Goal: Information Seeking & Learning: Learn about a topic

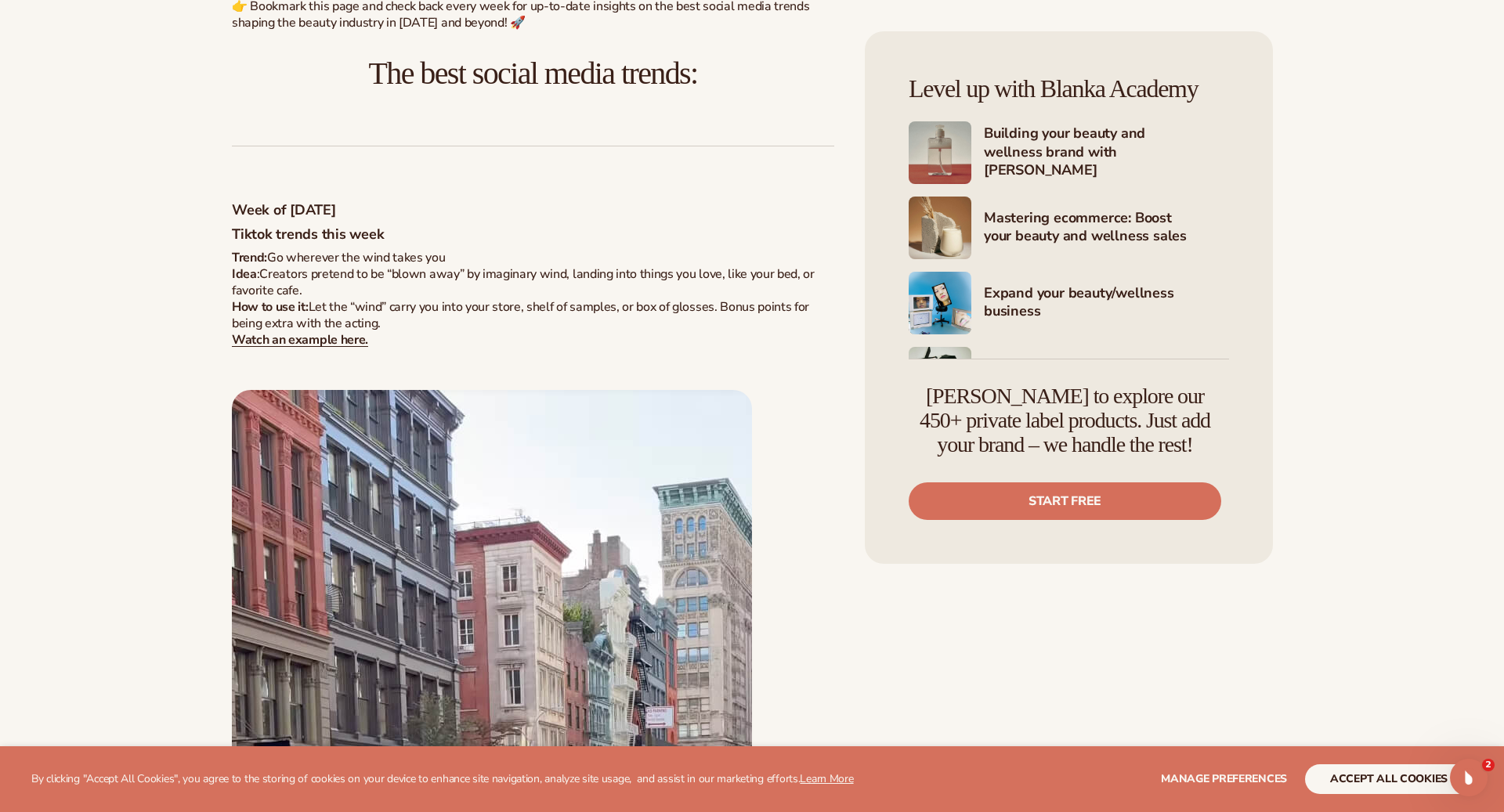
scroll to position [940, 0]
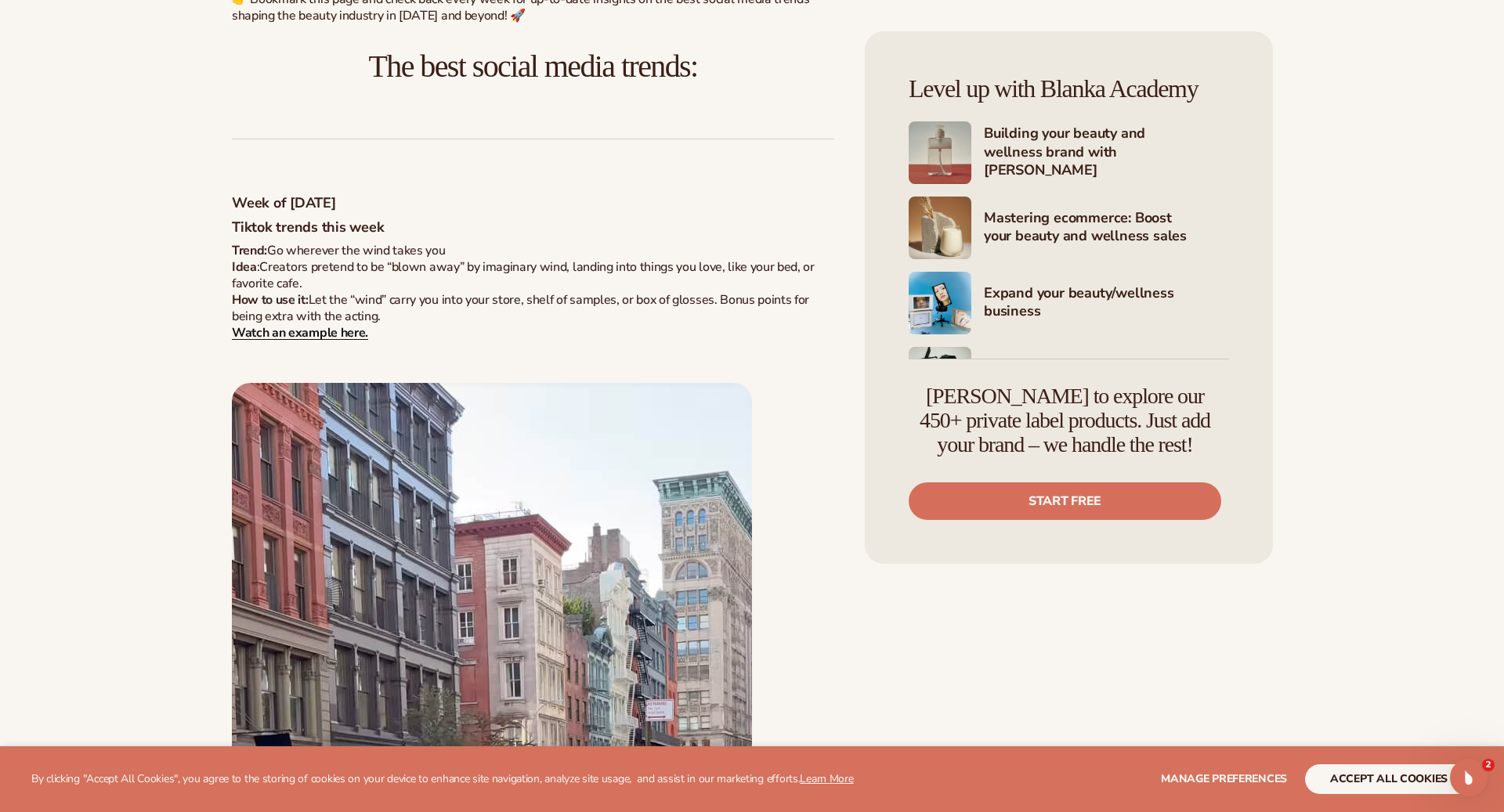
click at [326, 337] on strong "Watch an example here." at bounding box center [299, 333] width 137 height 17
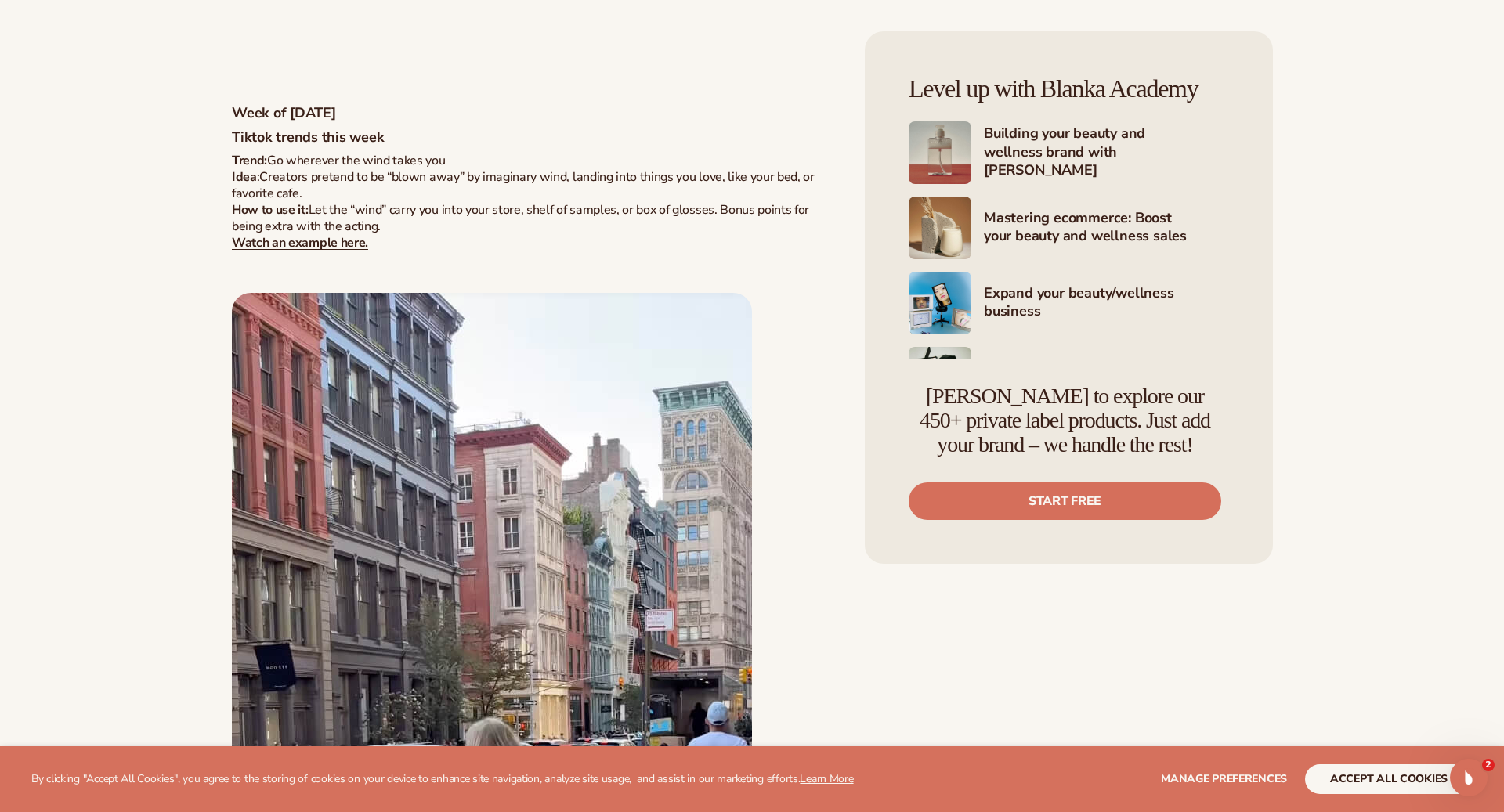
scroll to position [1054, 0]
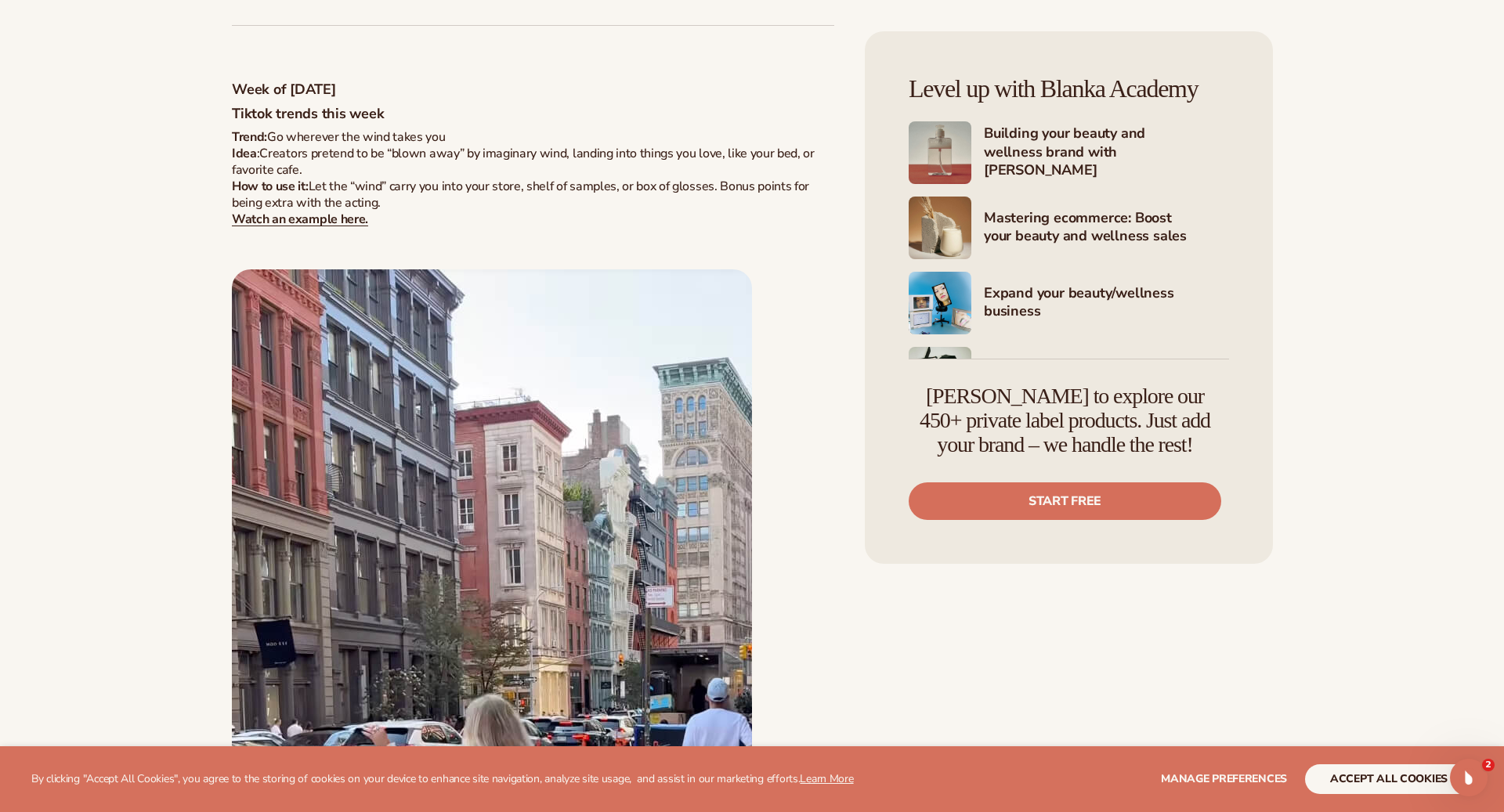
click at [495, 453] on img at bounding box center [491, 700] width 520 height 862
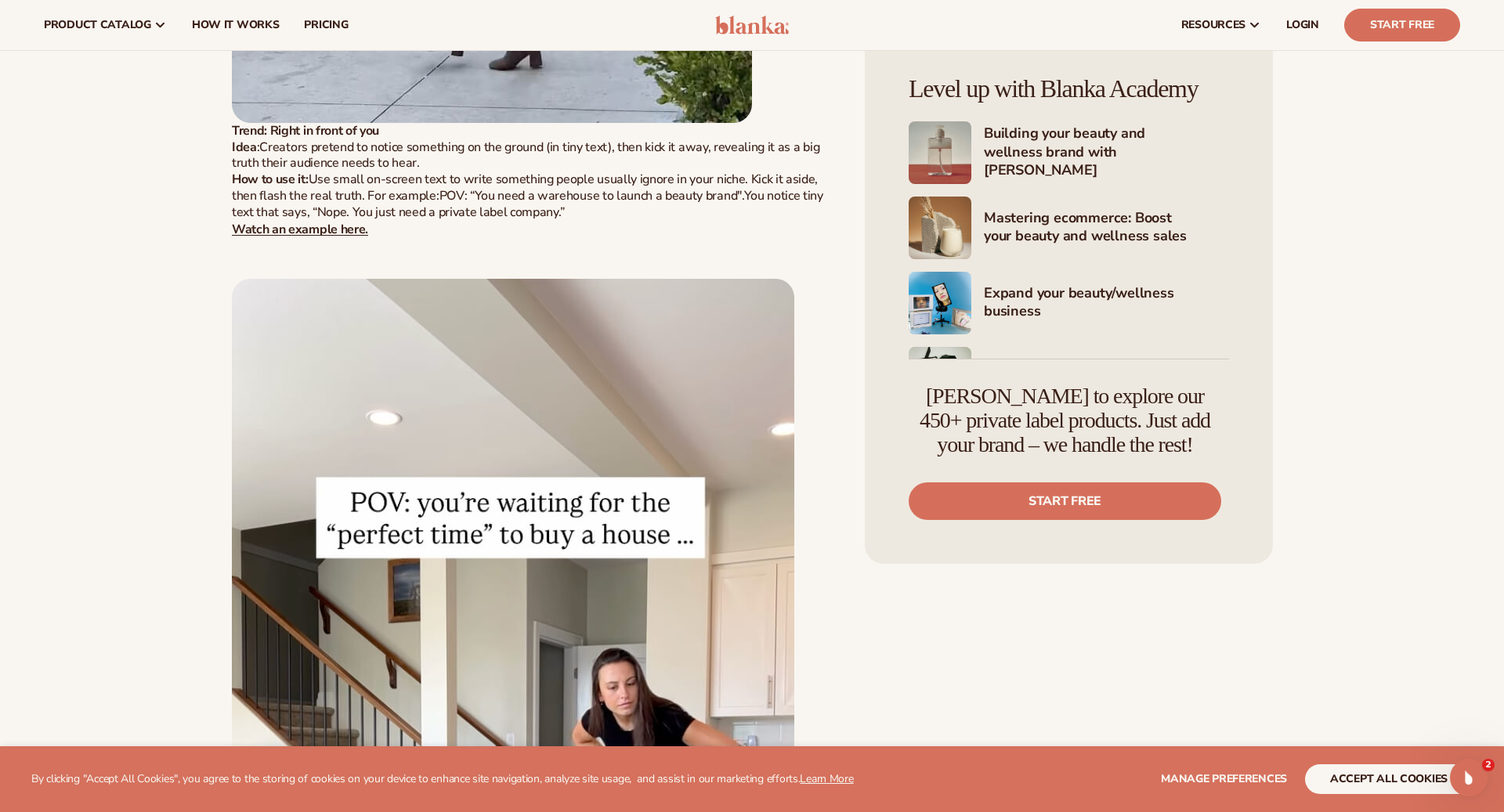
scroll to position [2056, 0]
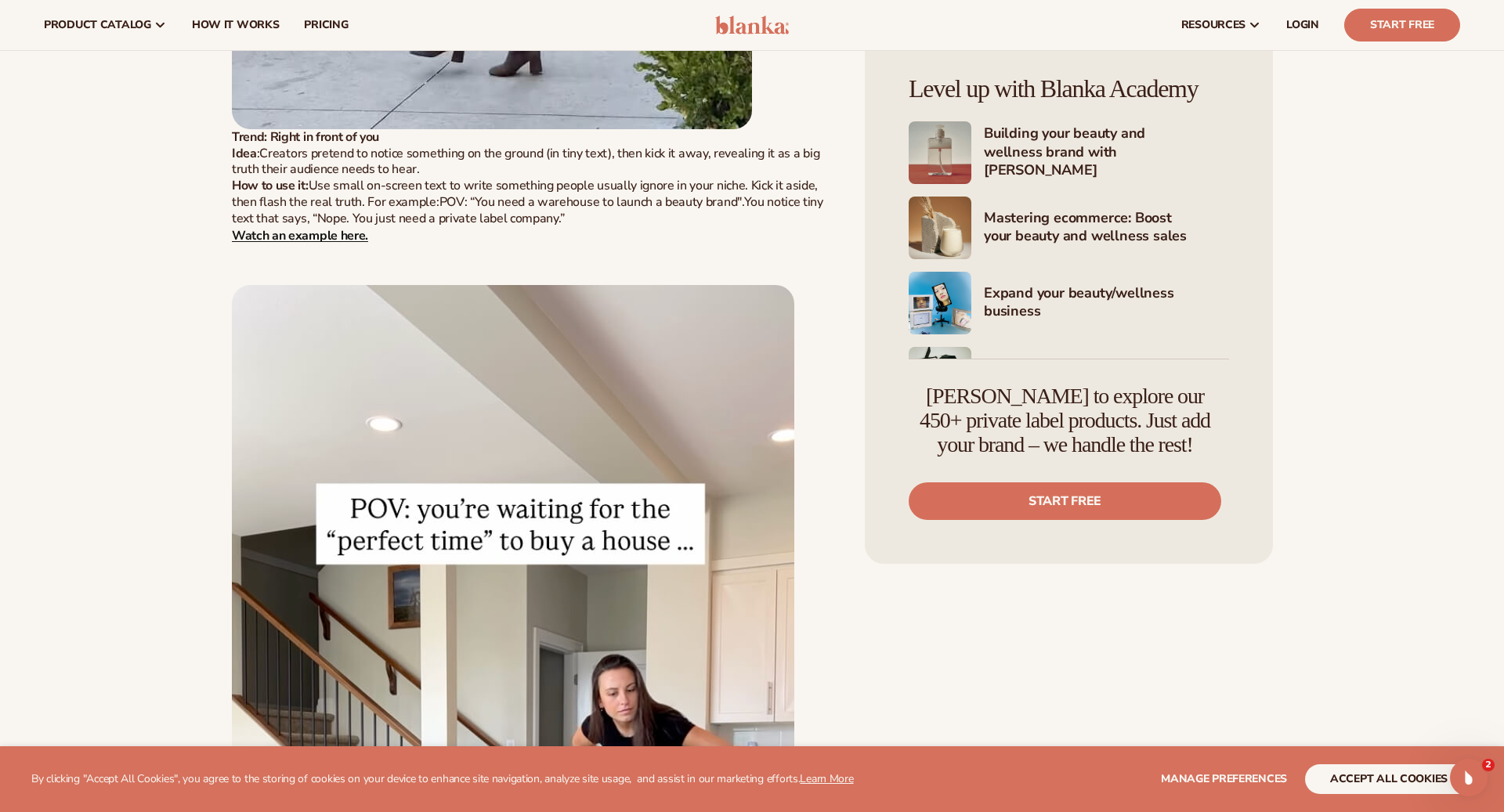
click at [349, 231] on strong "Watch an example here." at bounding box center [299, 234] width 137 height 17
click at [402, 507] on img at bounding box center [513, 749] width 563 height 929
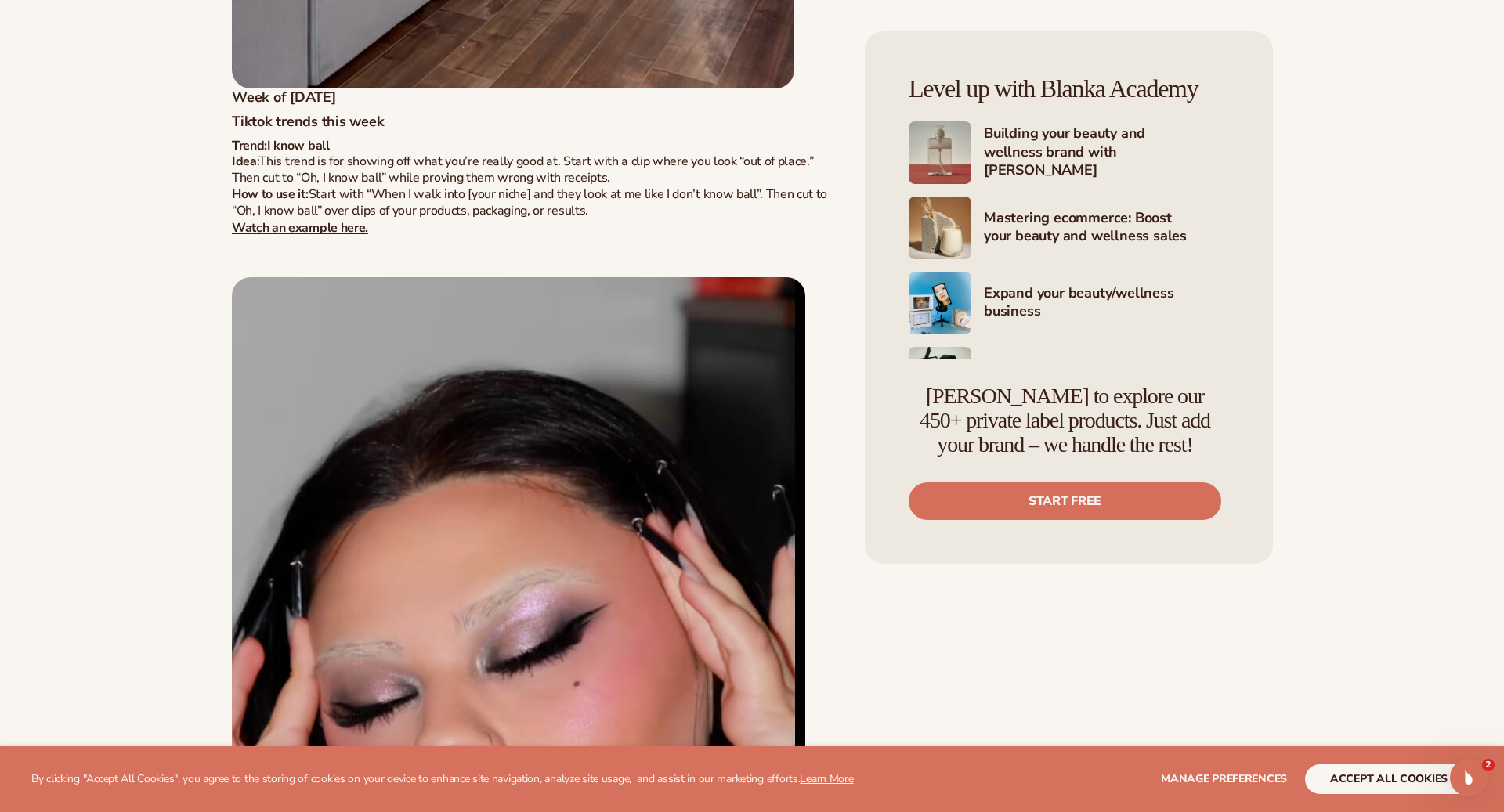
scroll to position [3238, 0]
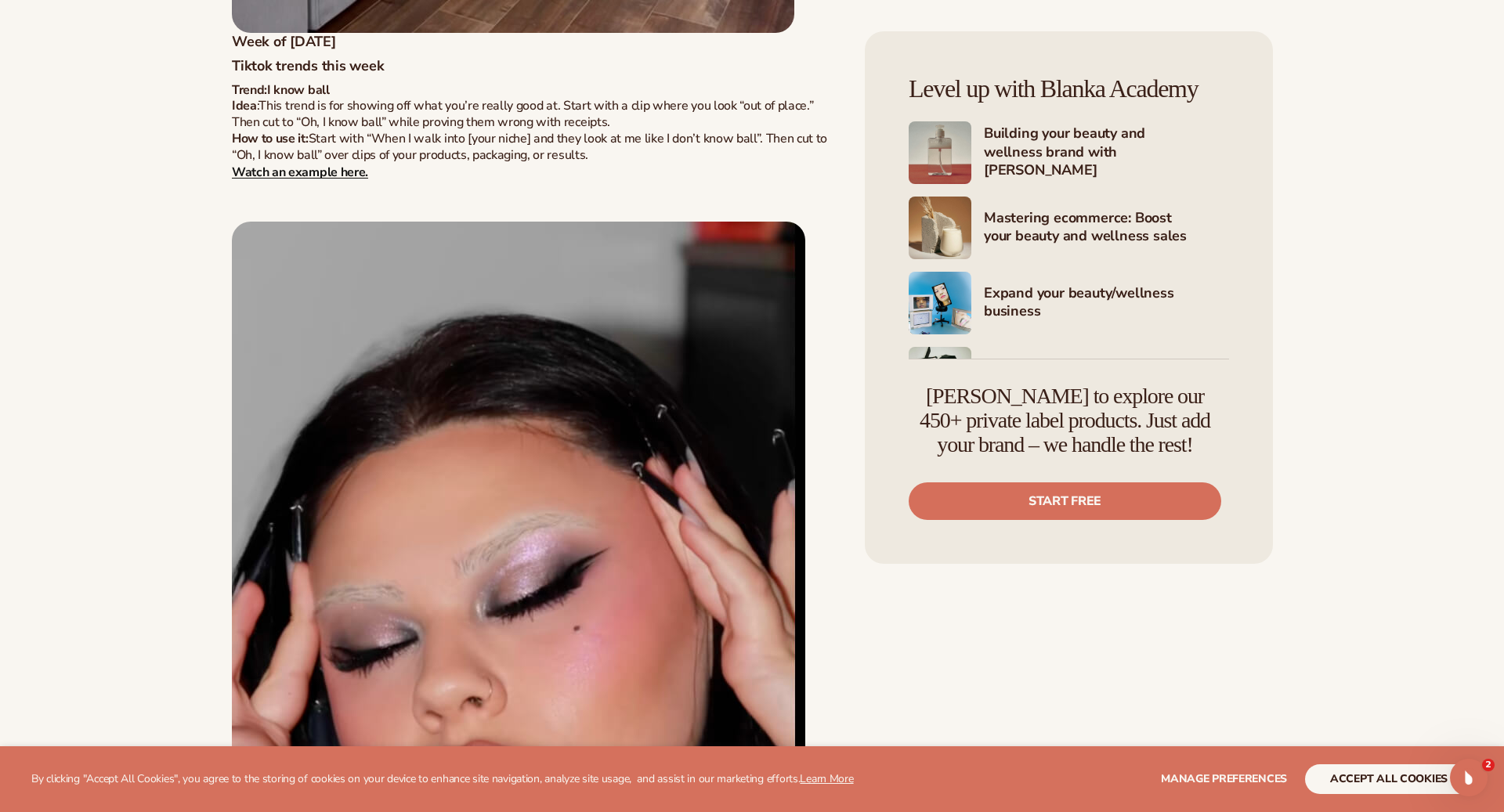
click at [326, 177] on strong "Watch an example here." at bounding box center [299, 171] width 137 height 17
click at [447, 377] on img at bounding box center [518, 668] width 573 height 893
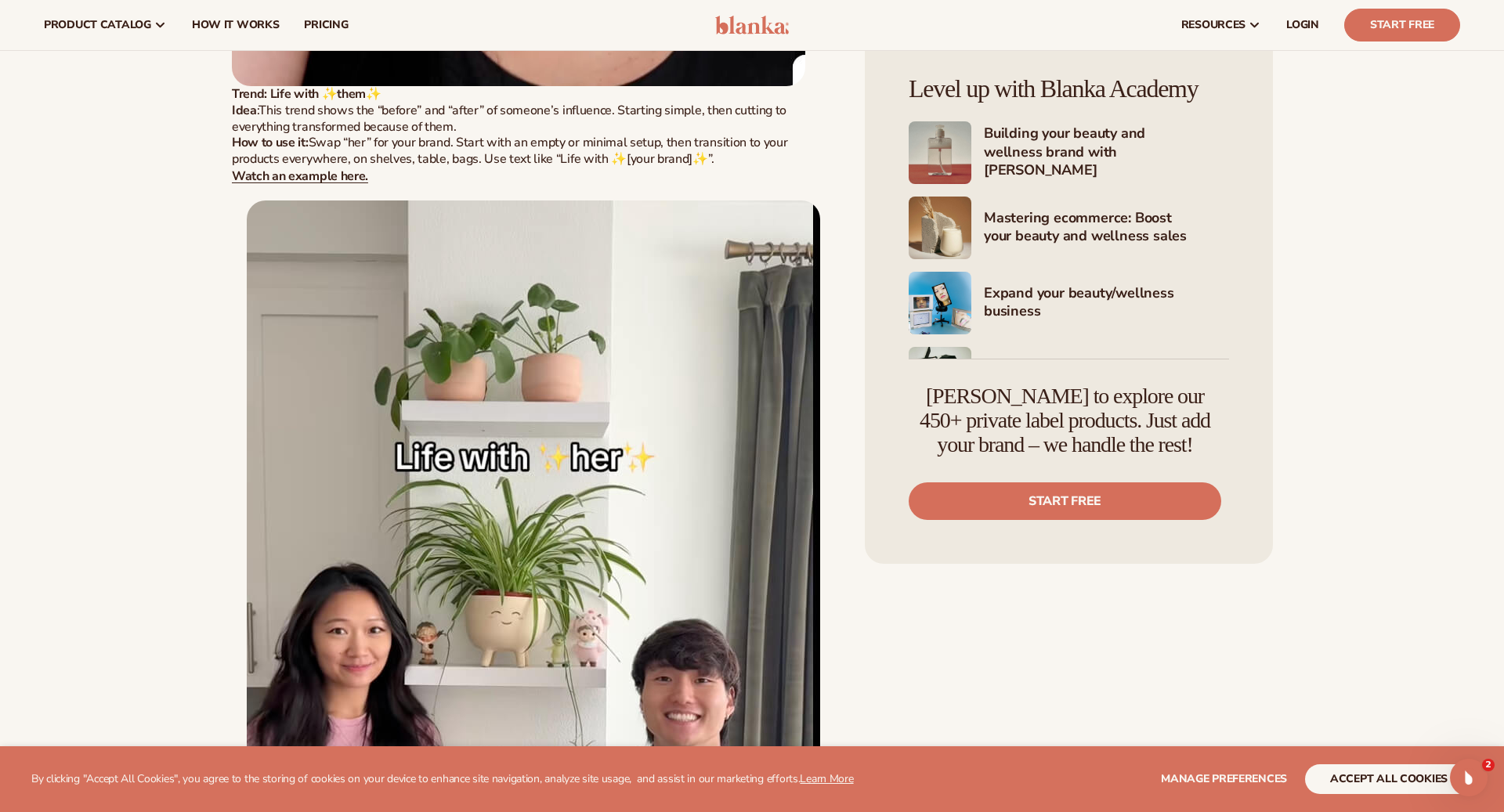
scroll to position [4253, 0]
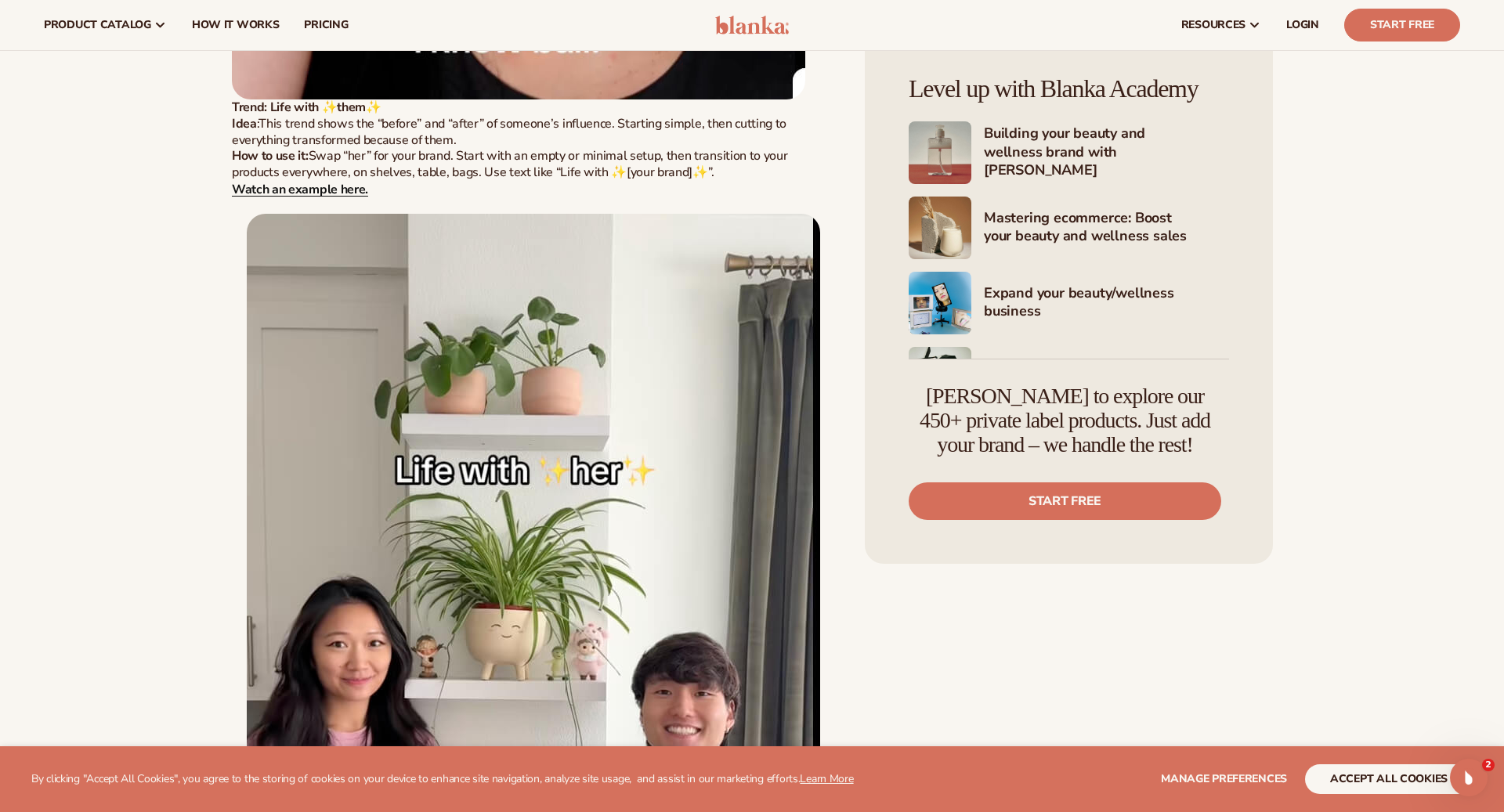
click at [322, 184] on strong "Watch an example here." at bounding box center [299, 189] width 137 height 17
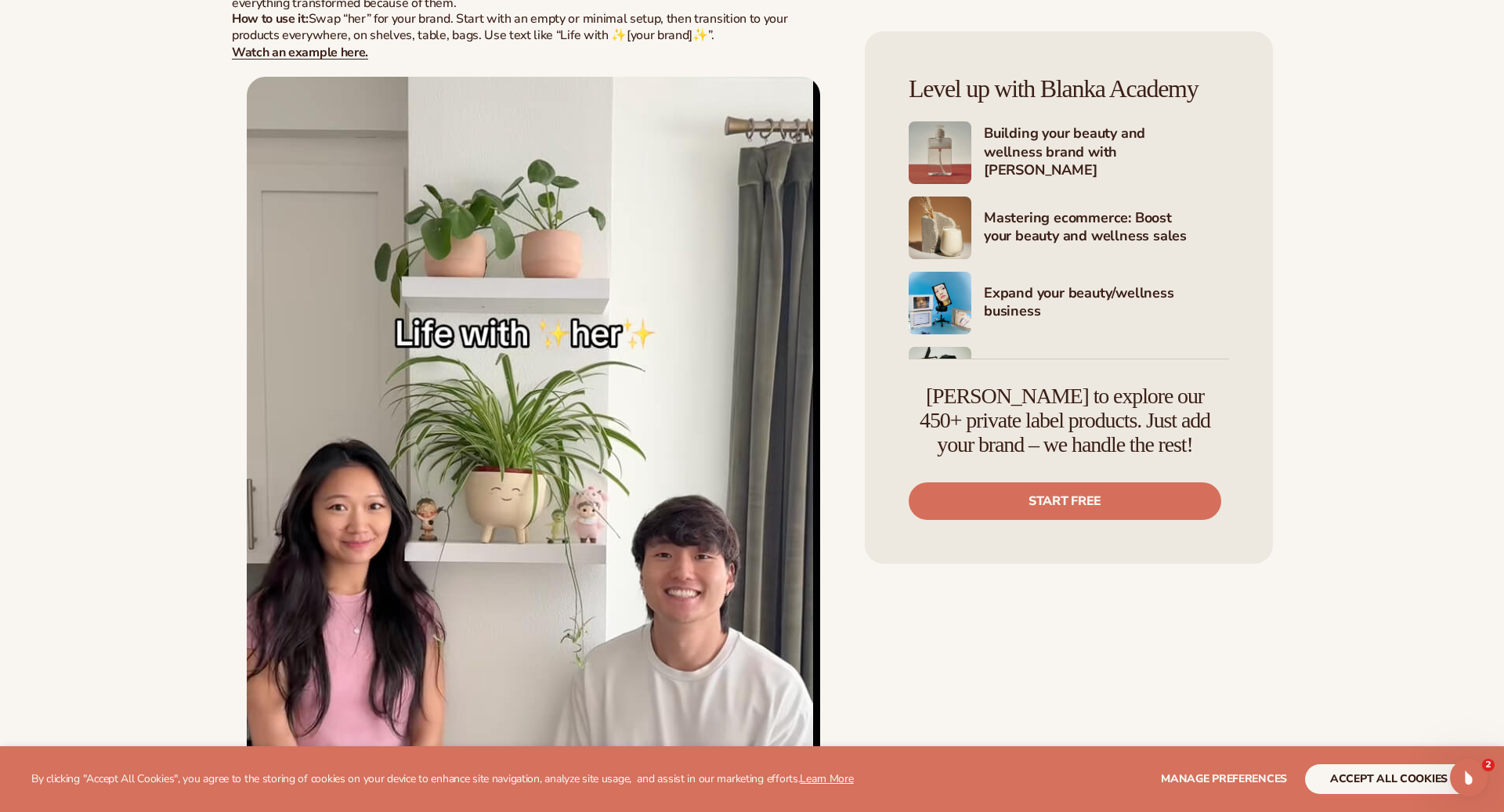
scroll to position [4395, 0]
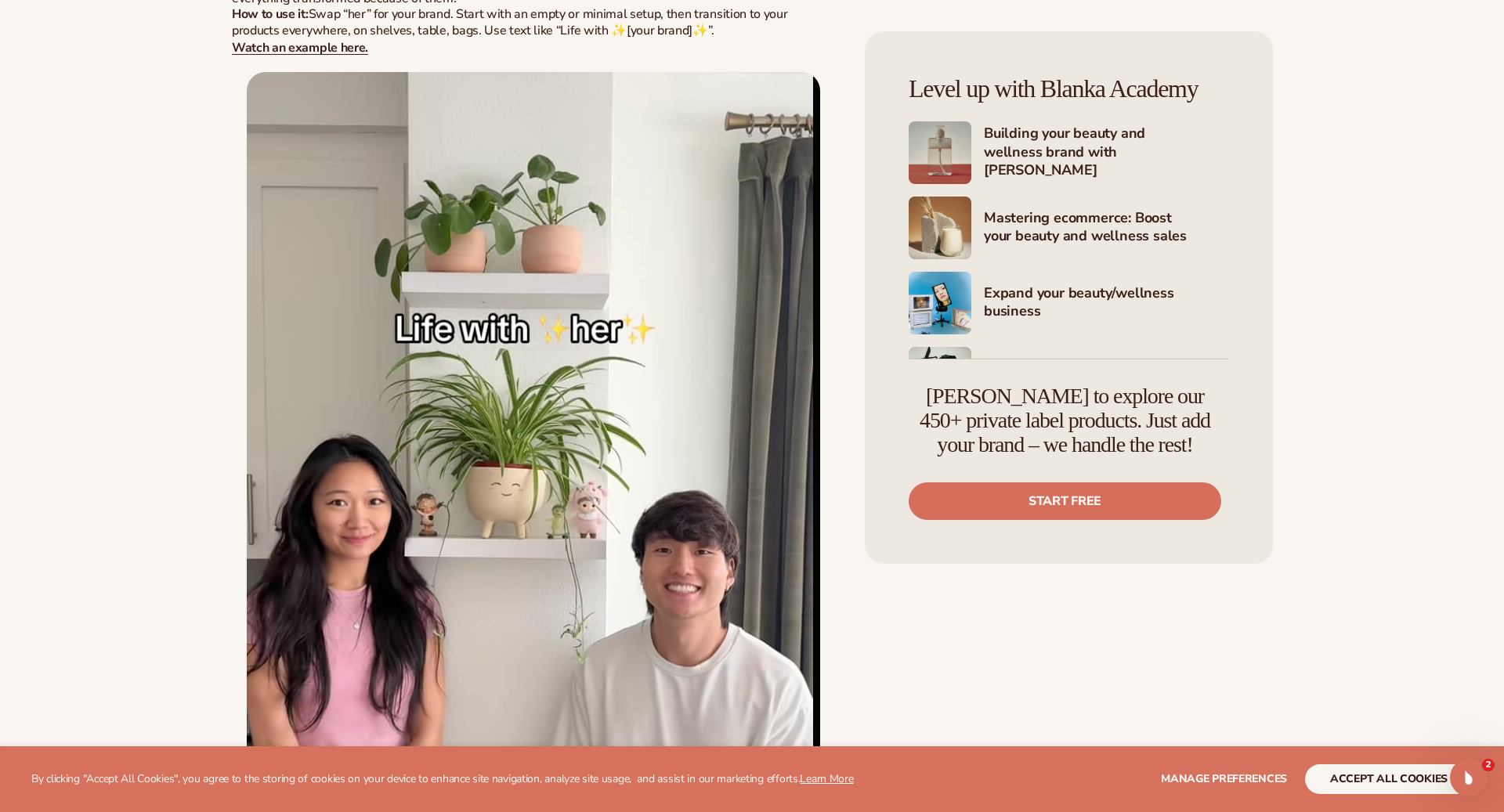
click at [390, 274] on img at bounding box center [534, 519] width 573 height 893
click at [507, 361] on img at bounding box center [534, 519] width 573 height 893
click at [309, 58] on p "Trend: L ife with ✨them✨ Idea : This trend shows the “before” and “after” of so…" at bounding box center [533, 461] width 602 height 1007
click at [309, 52] on strong "Watch an example here." at bounding box center [299, 47] width 137 height 17
click at [456, 267] on img at bounding box center [534, 519] width 573 height 893
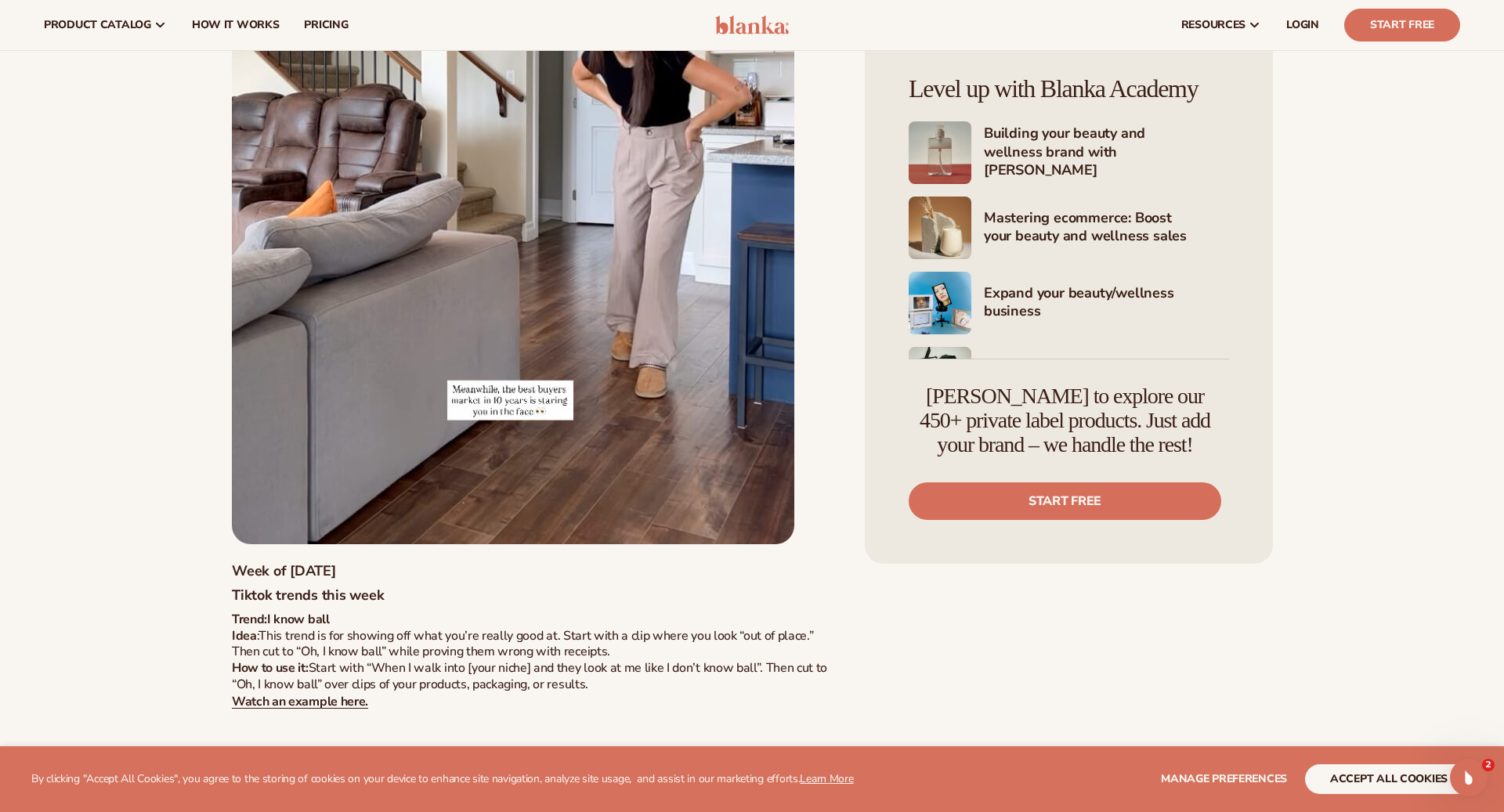
scroll to position [2717, 0]
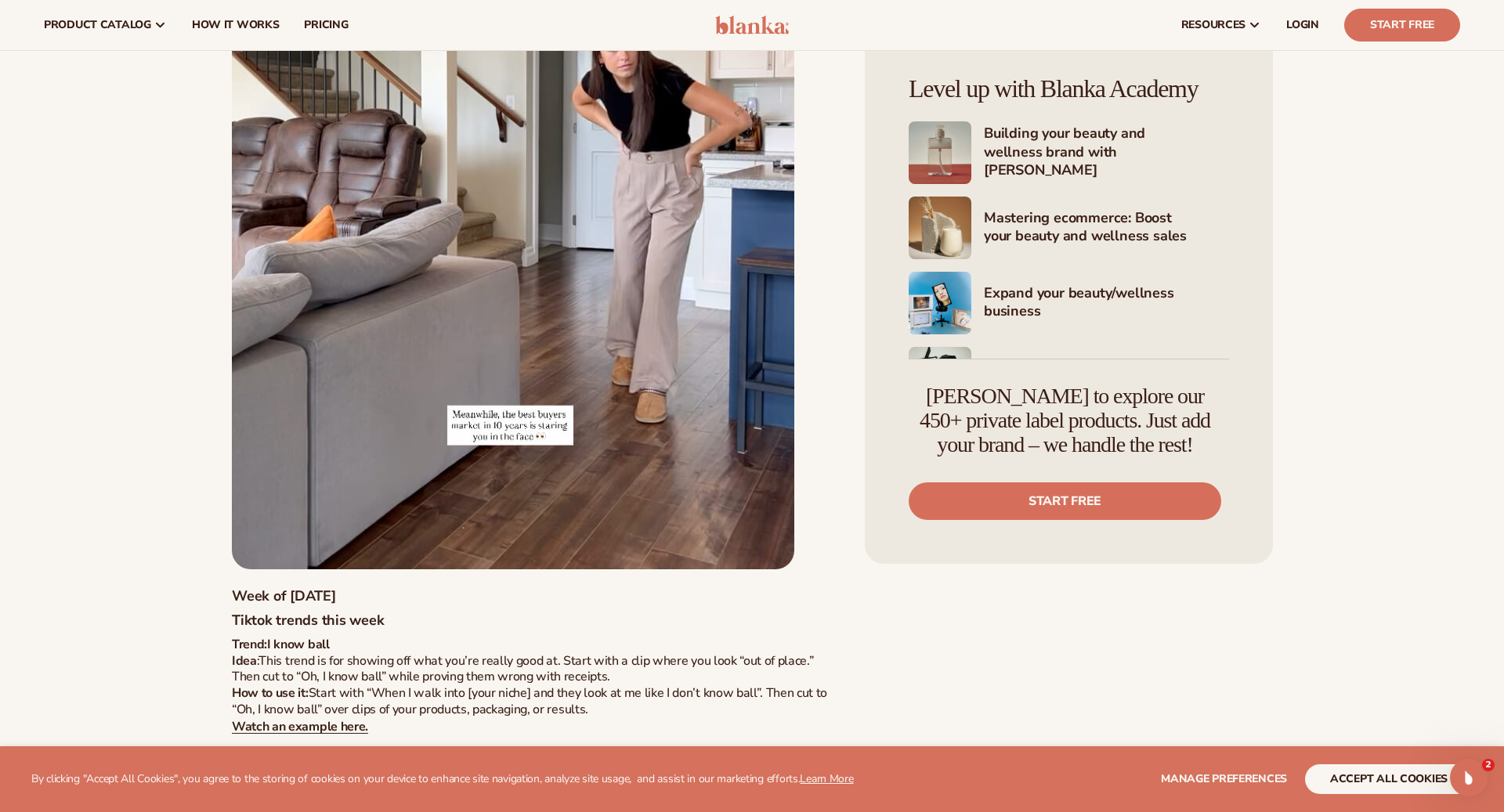
click at [504, 271] on img at bounding box center [513, 104] width 563 height 929
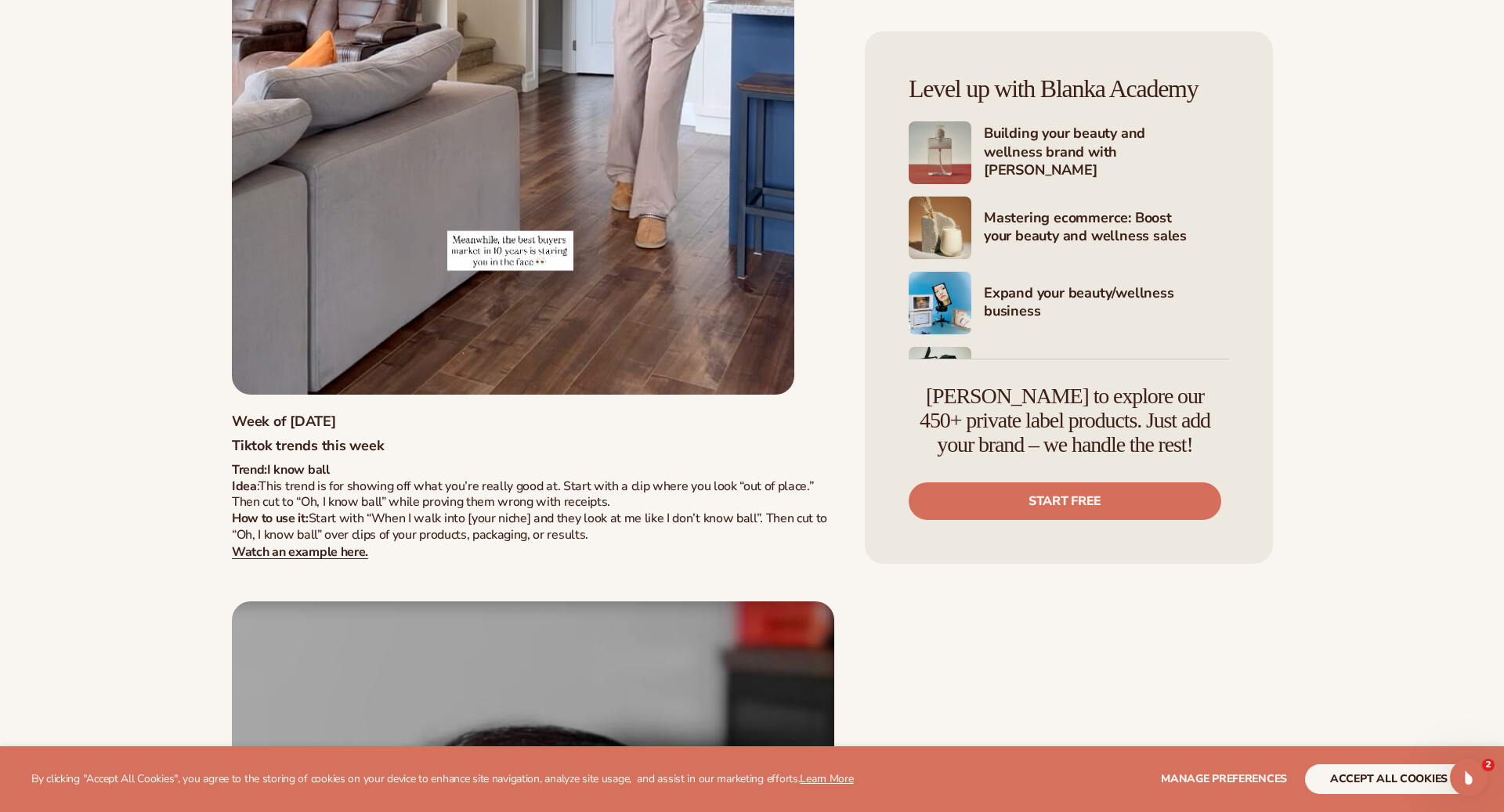
scroll to position [3018, 0]
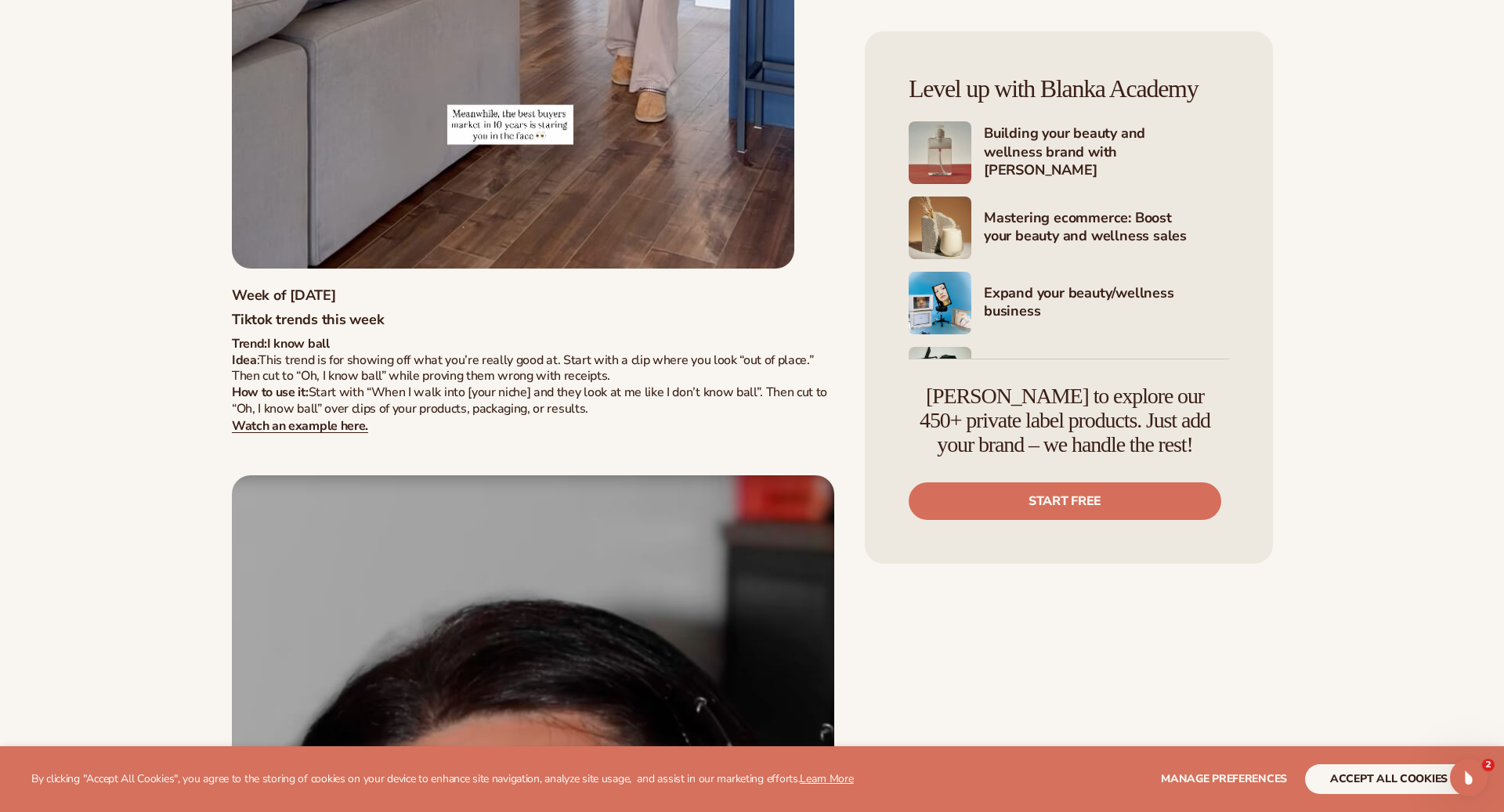
click at [344, 417] on p "Trend: I know ball Idea : This trend is for showing off what you’re really good…" at bounding box center [533, 393] width 602 height 114
click at [346, 428] on strong "Watch an example here." at bounding box center [299, 426] width 137 height 17
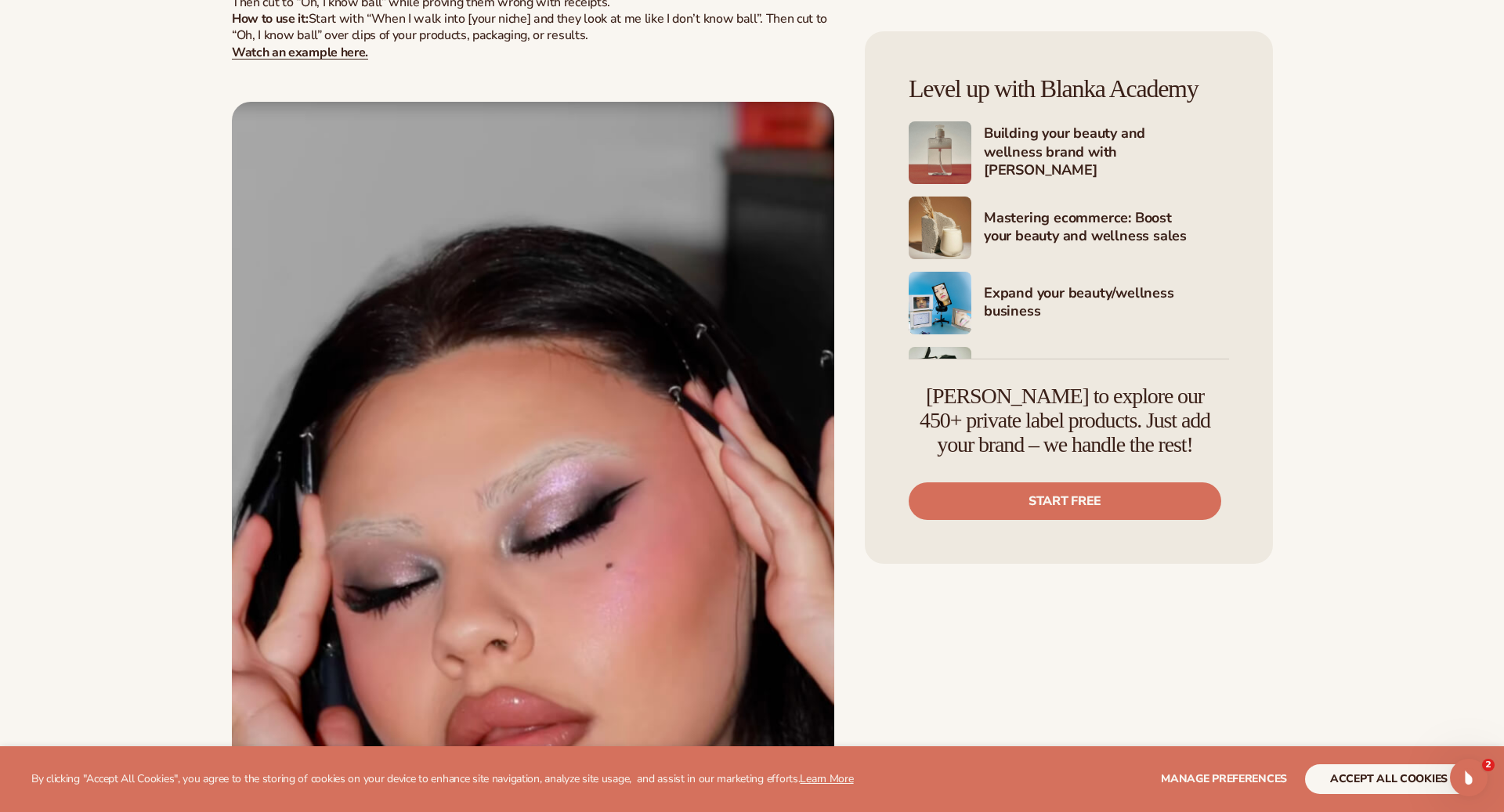
click at [507, 536] on img at bounding box center [533, 599] width 602 height 993
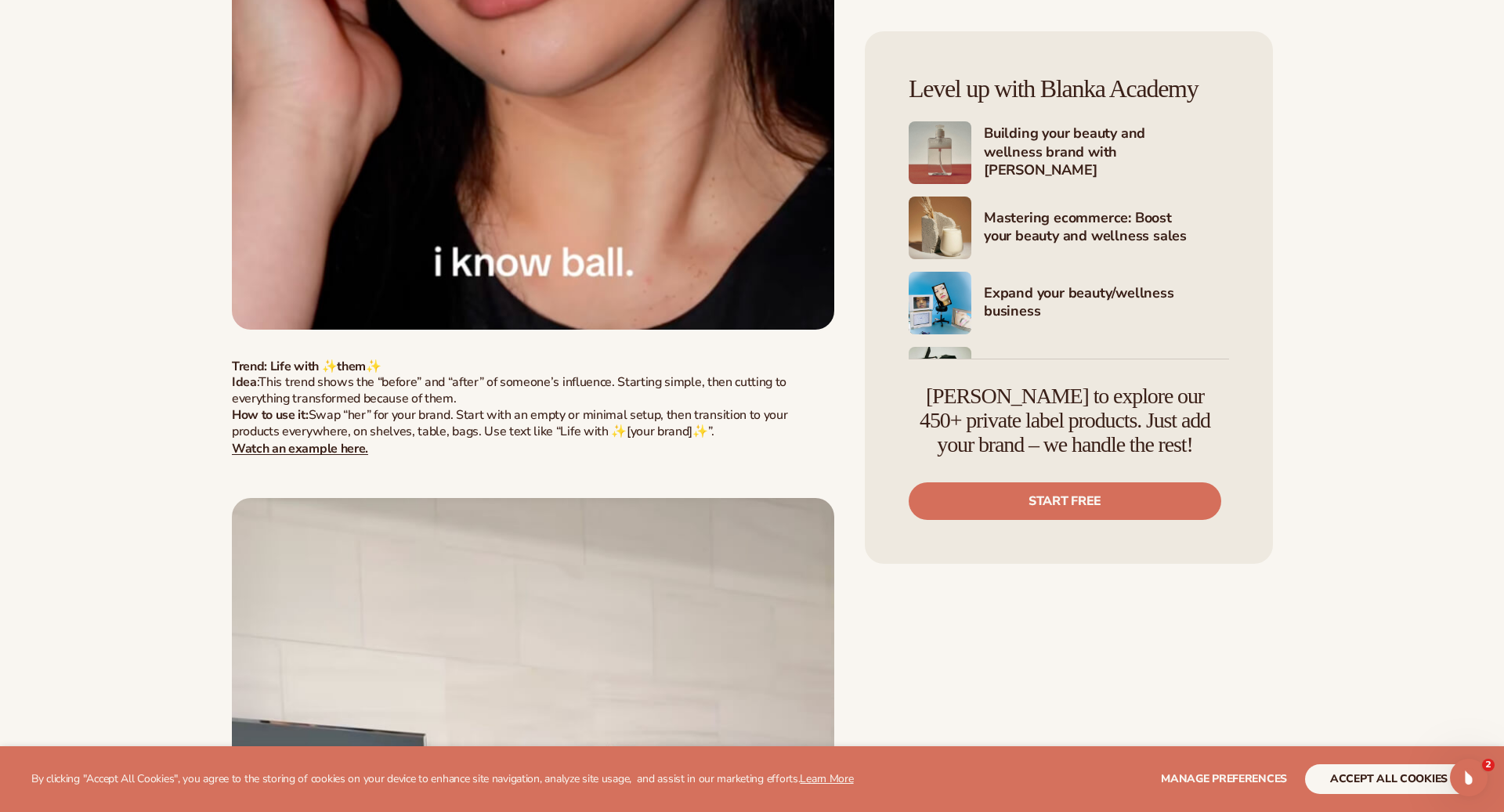
scroll to position [4321, 0]
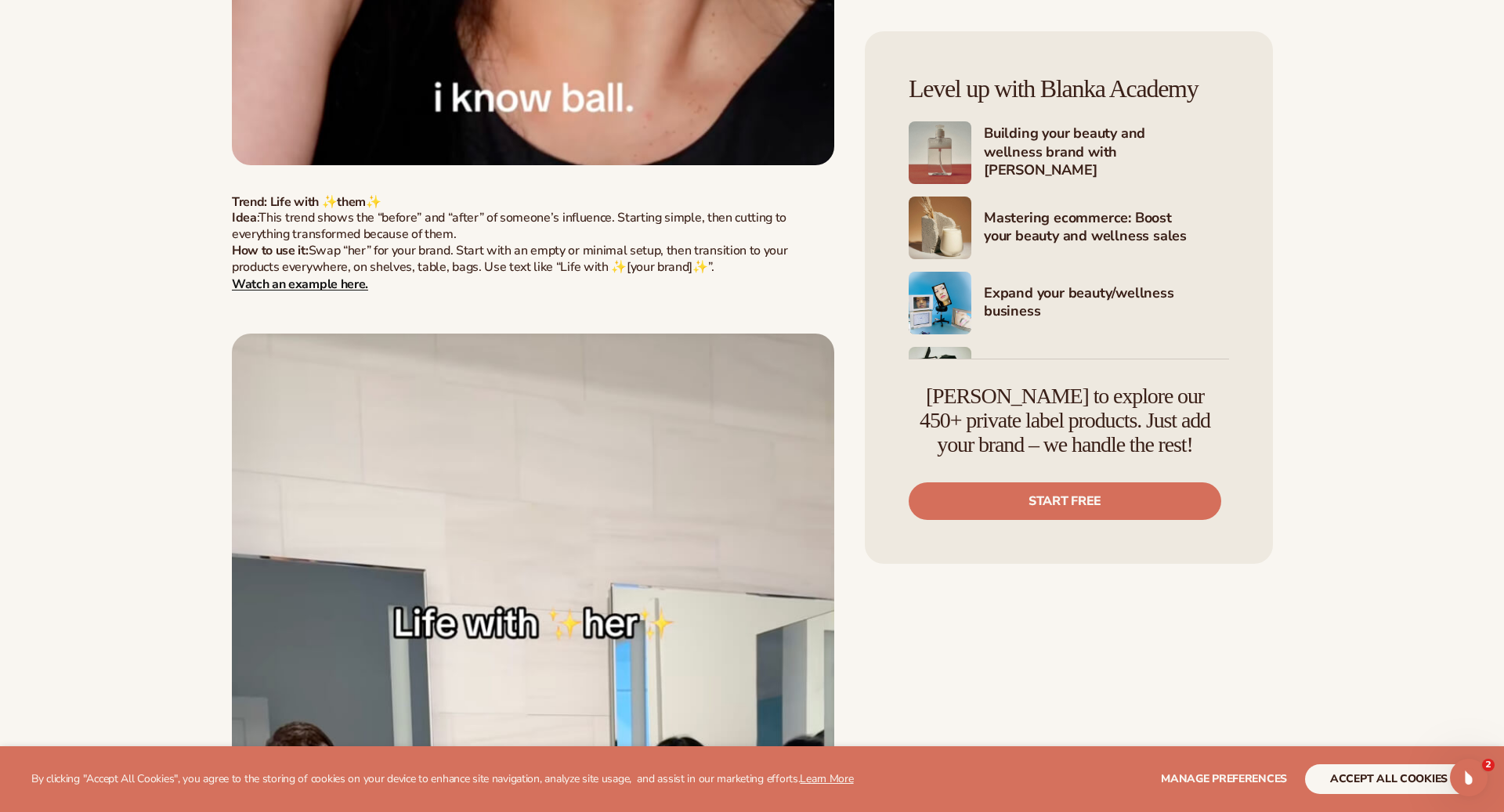
click at [340, 282] on strong "Watch an example here." at bounding box center [299, 283] width 137 height 17
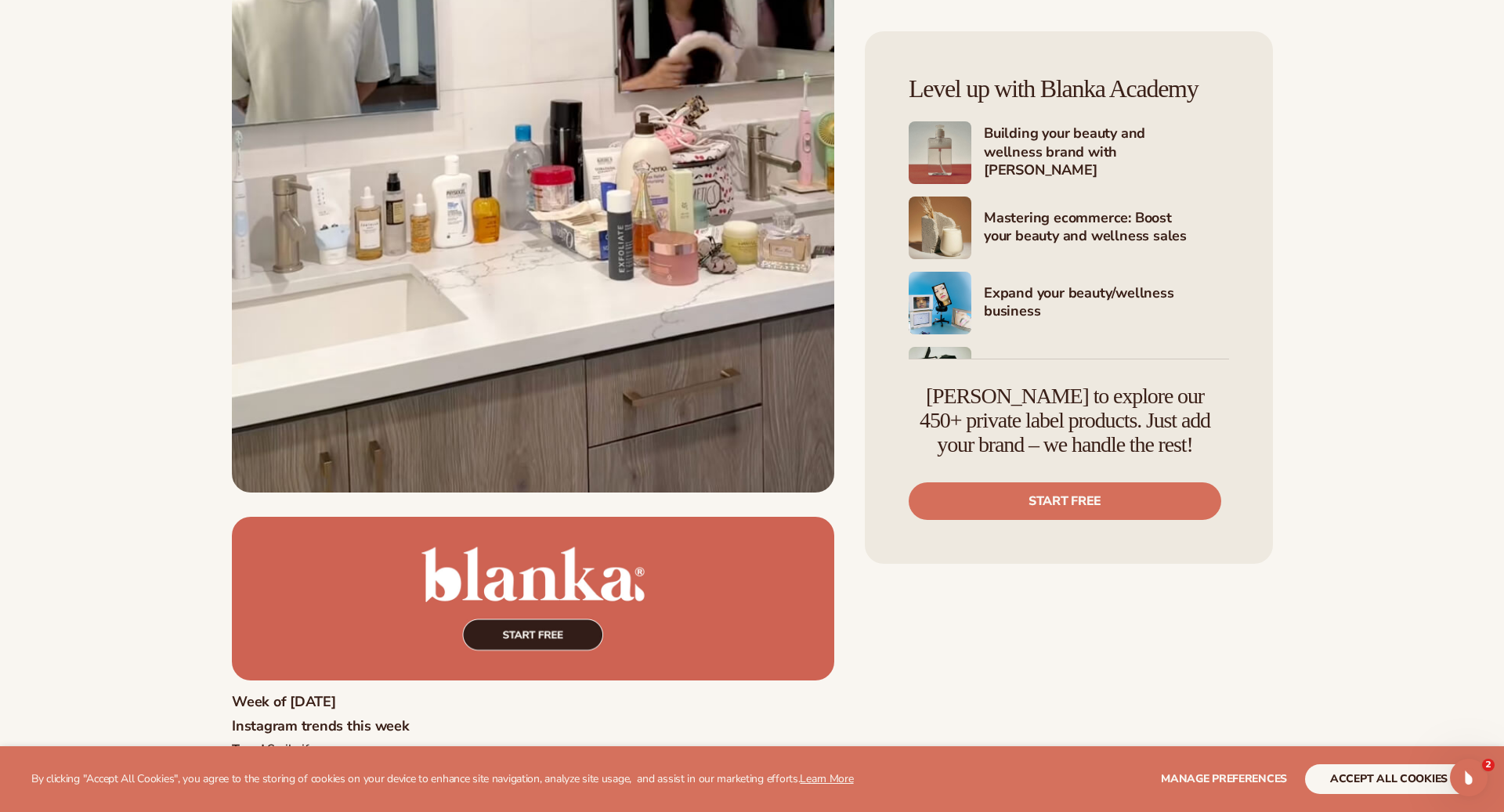
scroll to position [5156, 0]
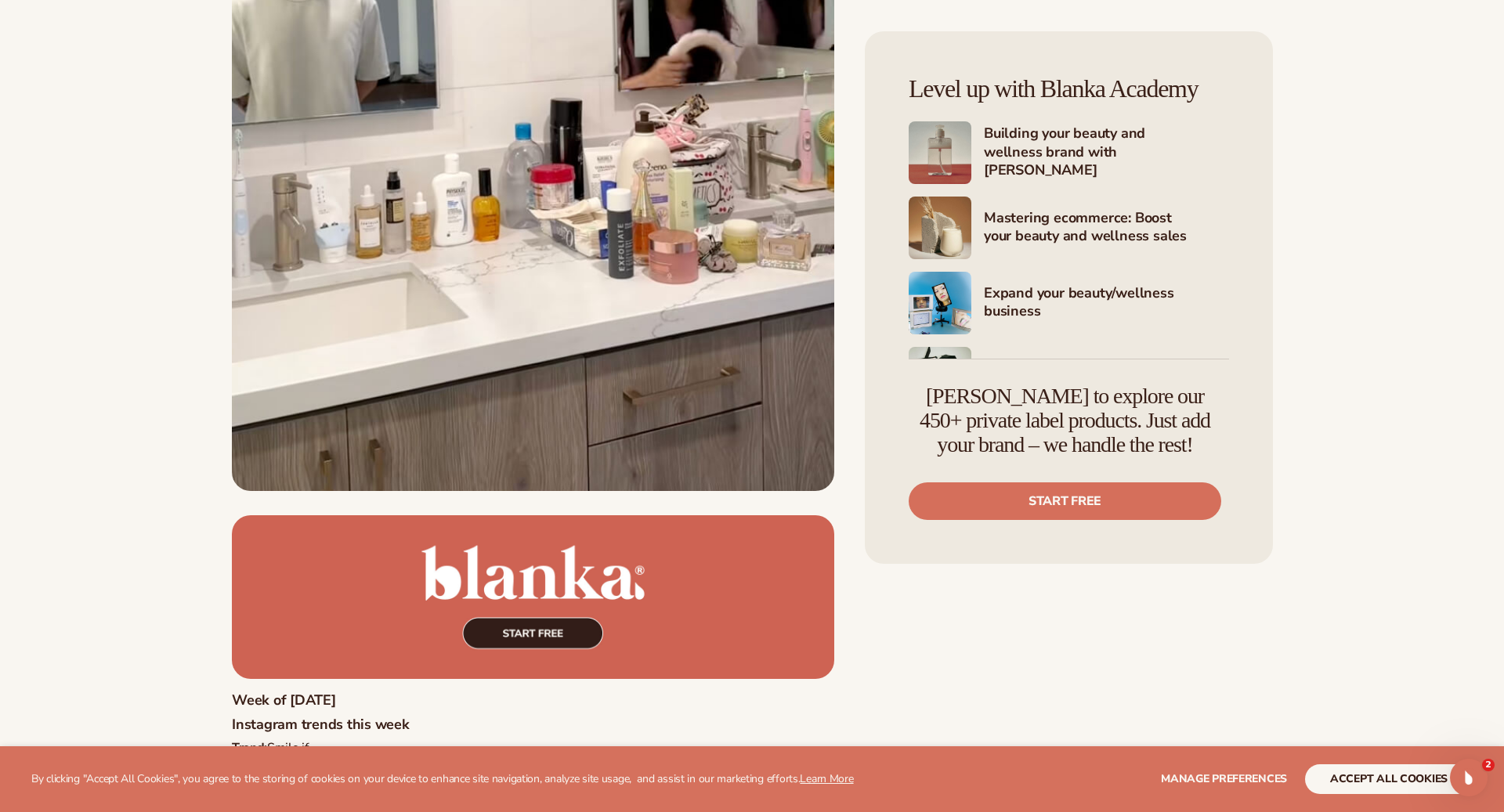
click at [535, 577] on img at bounding box center [533, 597] width 602 height 164
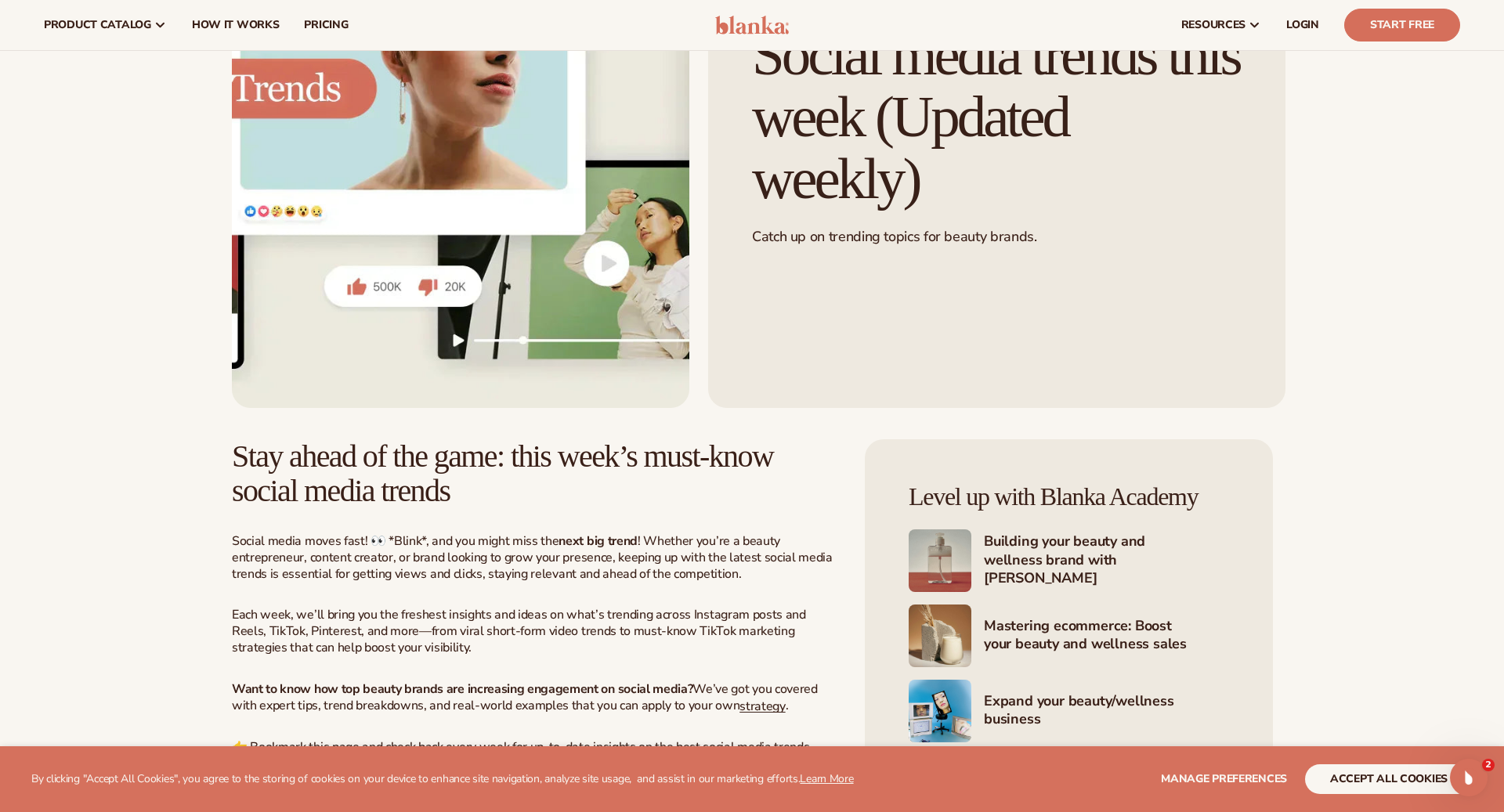
scroll to position [0, 0]
